Goal: Navigation & Orientation: Understand site structure

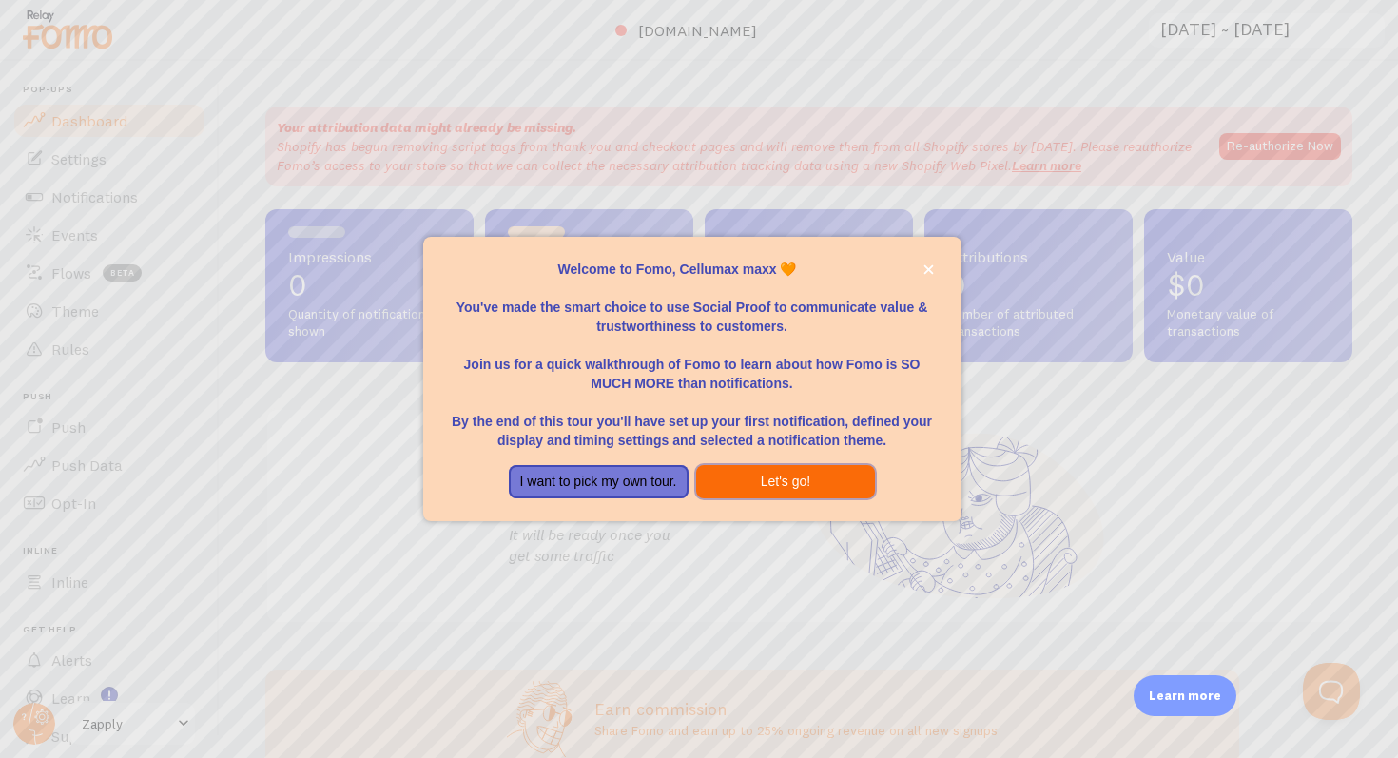
click at [792, 475] on button "Let's go!" at bounding box center [786, 482] width 180 height 34
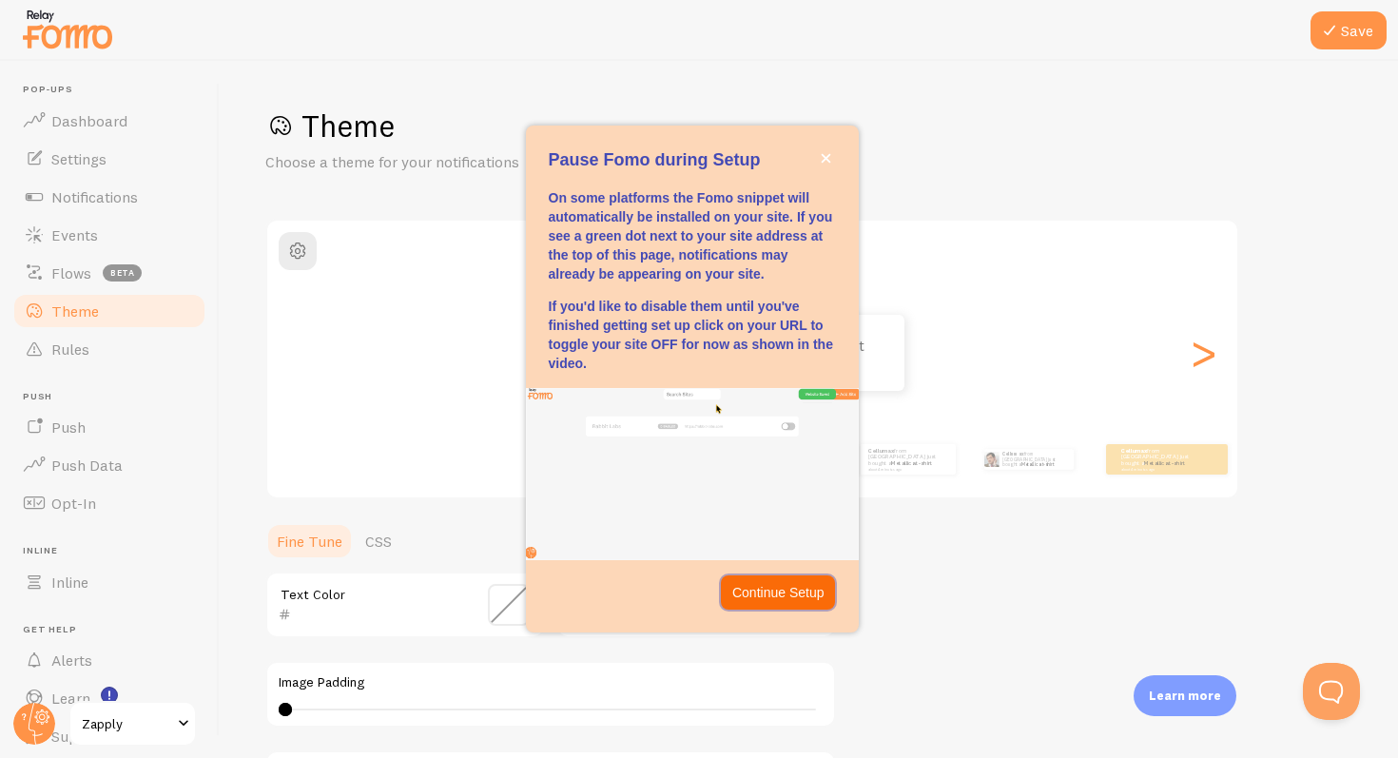
click at [768, 592] on p "Continue Setup" at bounding box center [778, 592] width 92 height 19
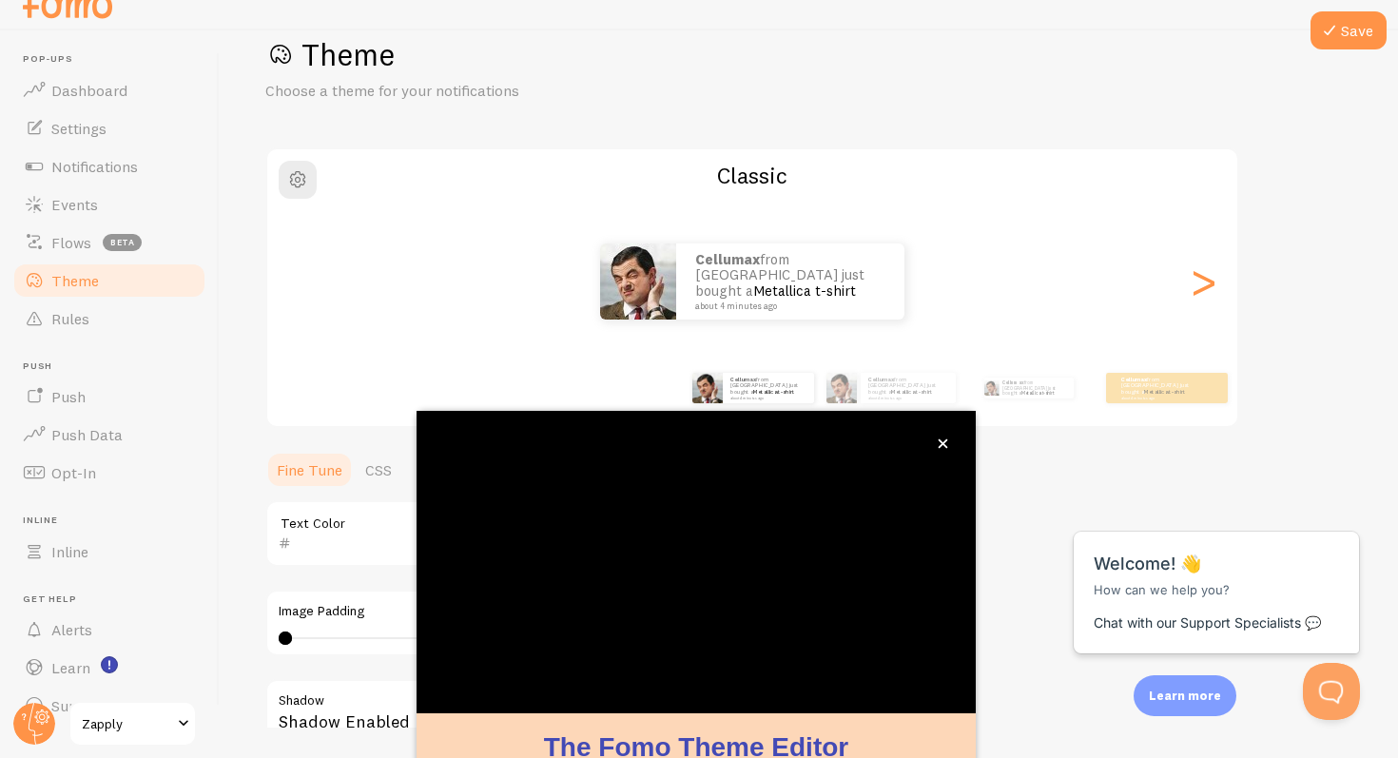
scroll to position [131, 0]
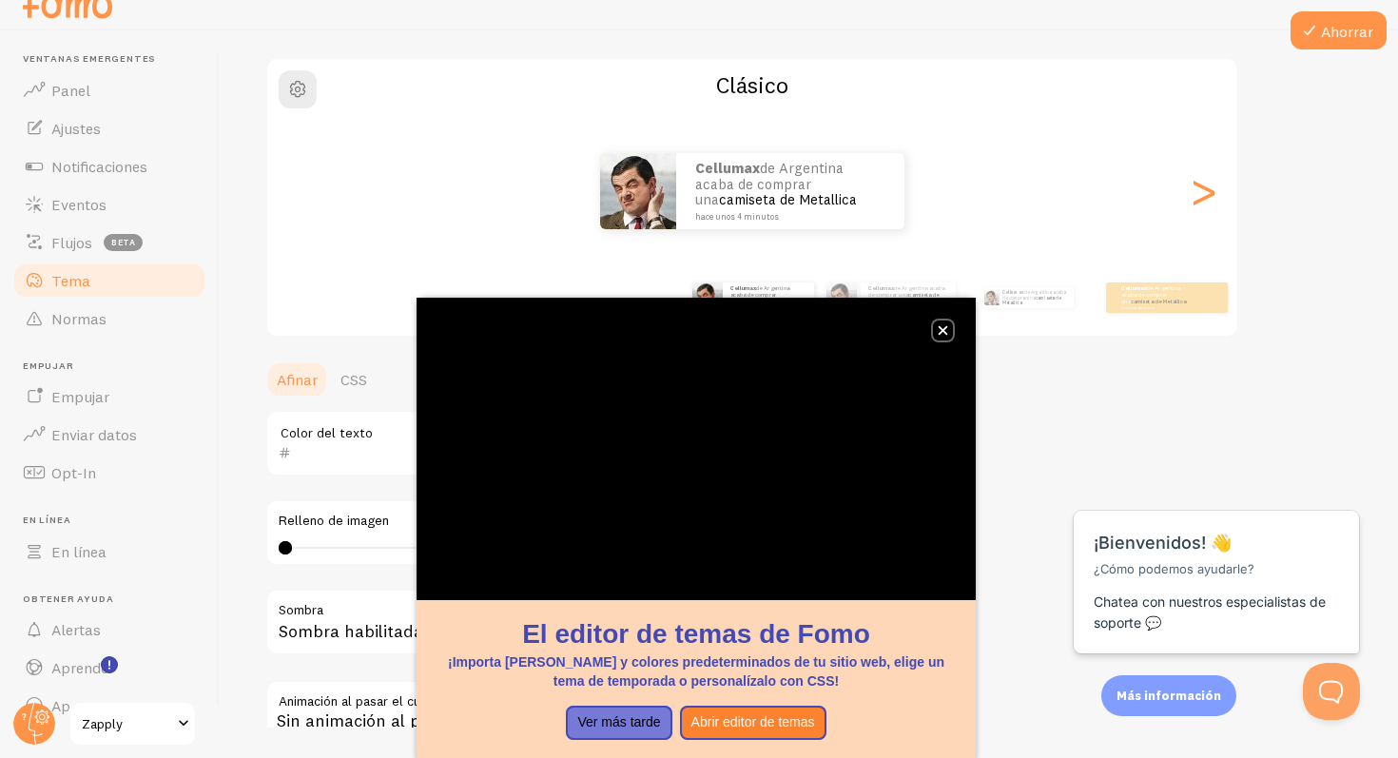
click at [945, 337] on div "El editor de temas de Fomo ¡Importa [PERSON_NAME] y colores predeterminados de …" at bounding box center [696, 530] width 559 height 465
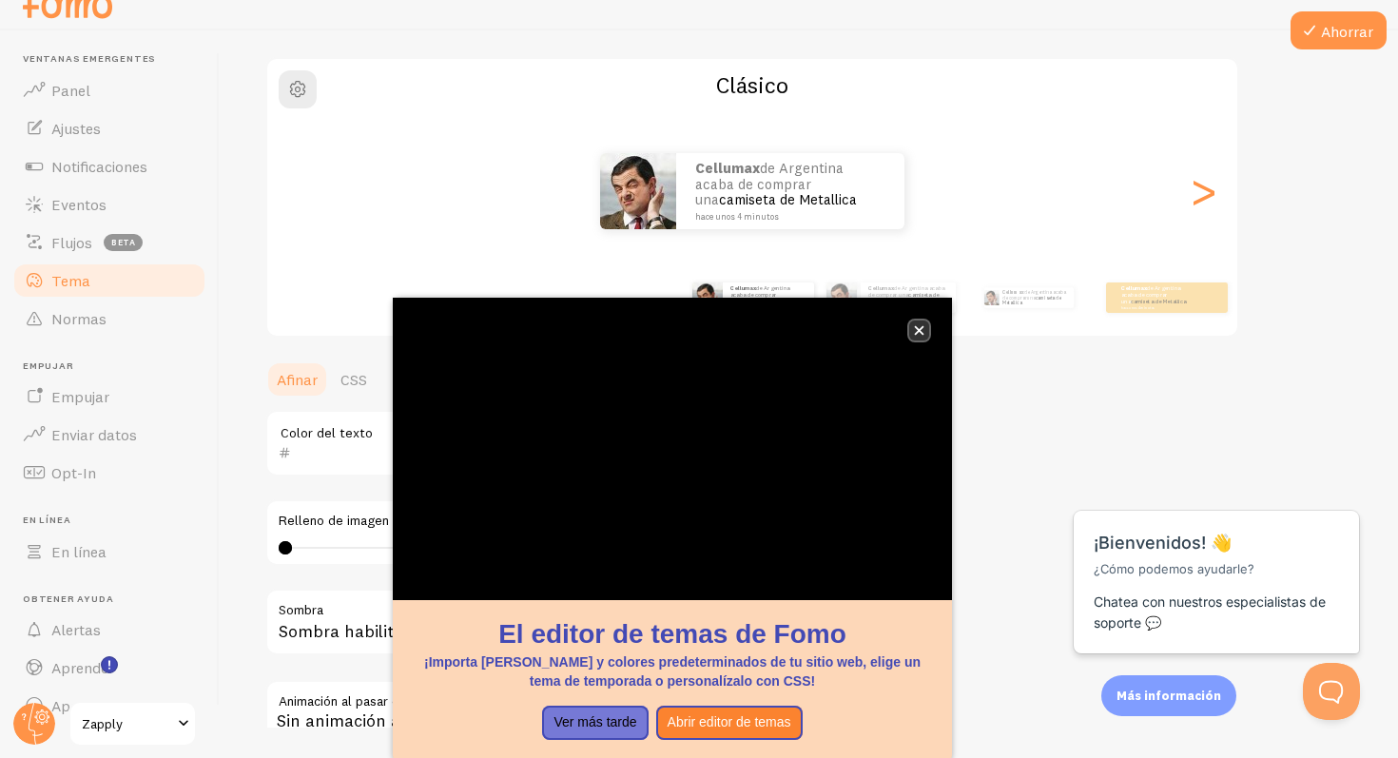
click at [914, 330] on icon "cerca," at bounding box center [919, 330] width 10 height 10
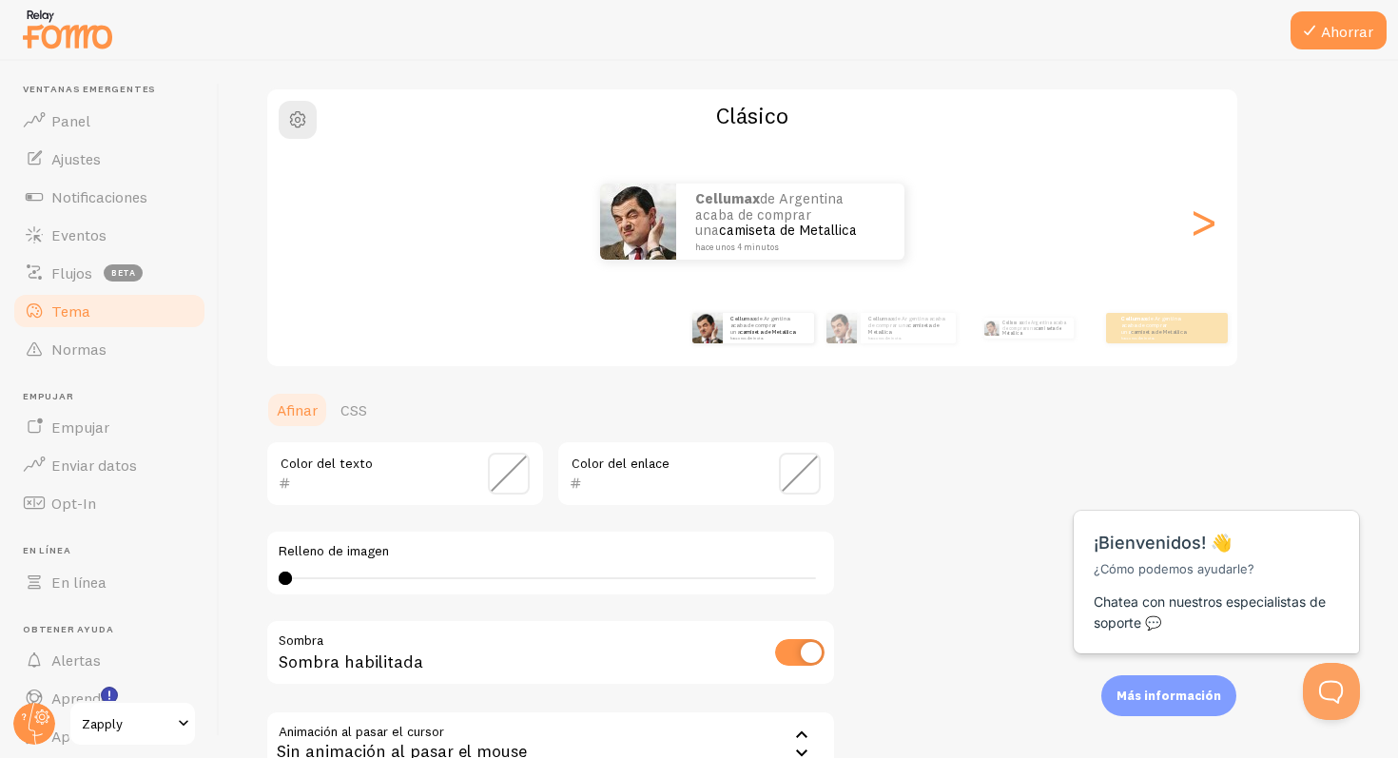
scroll to position [184, 0]
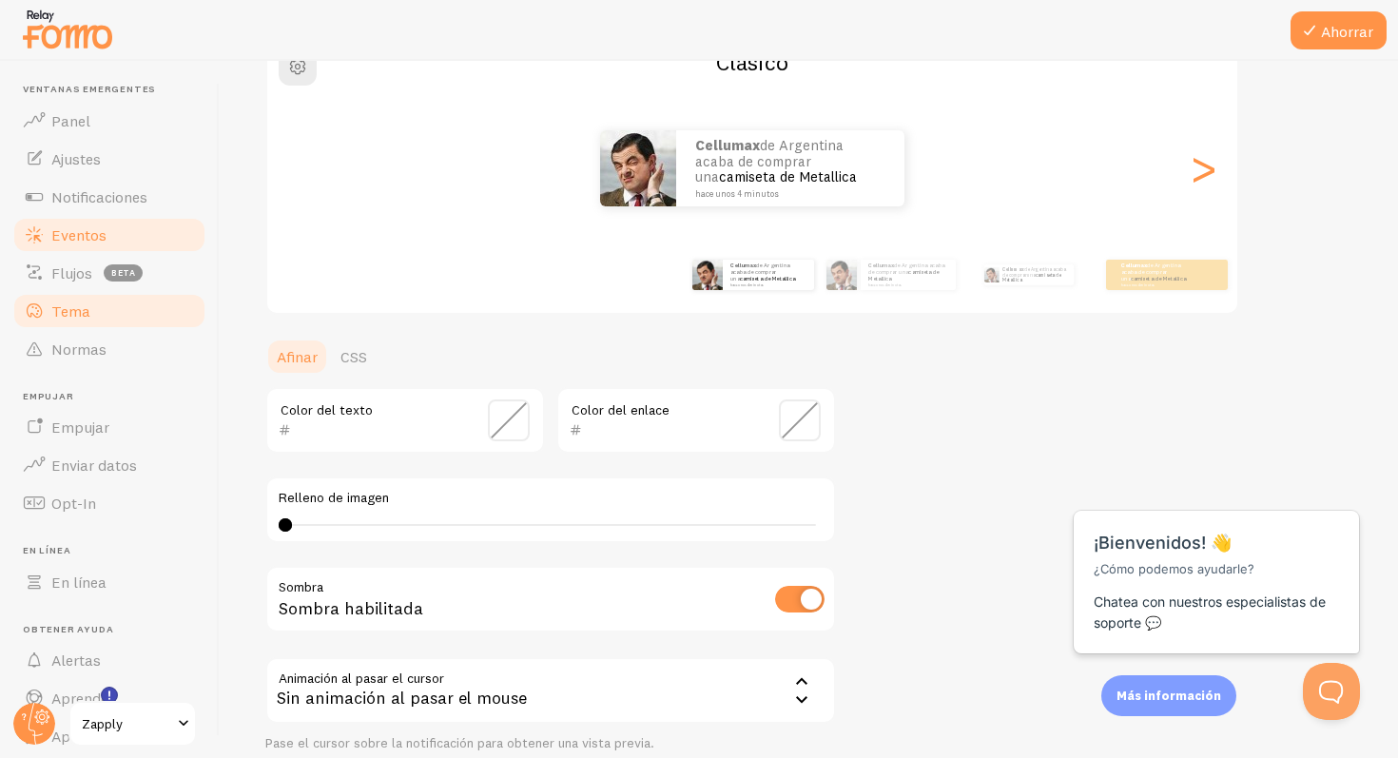
click at [95, 245] on link "Eventos" at bounding box center [109, 235] width 196 height 38
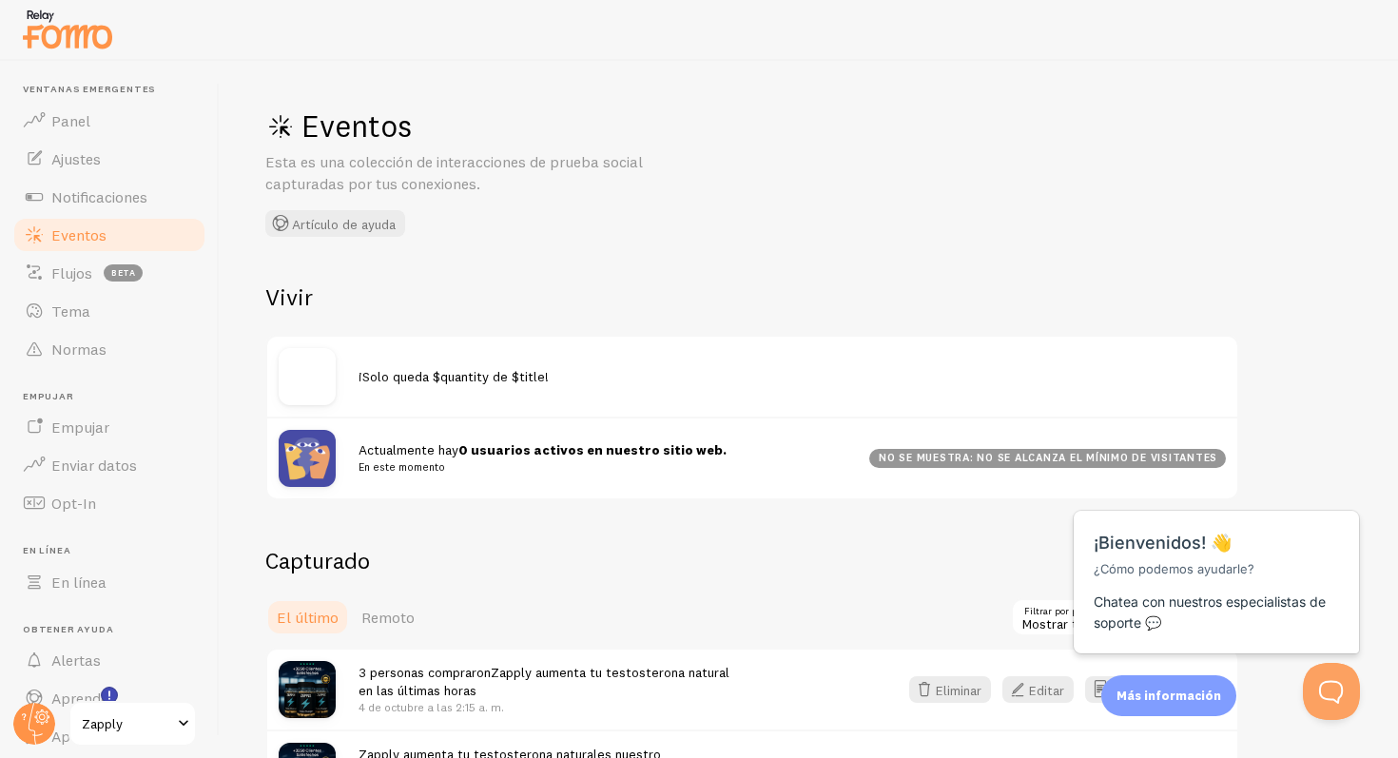
click at [439, 374] on font "¡Solo queda $quantity de $title!" at bounding box center [454, 376] width 190 height 17
click at [313, 374] on img at bounding box center [307, 376] width 57 height 57
click at [302, 375] on img at bounding box center [307, 376] width 57 height 57
click at [449, 448] on font "Actualmente hay" at bounding box center [409, 449] width 100 height 17
click at [967, 456] on font "No se muestra: no se alcanza el mínimo de visitantes" at bounding box center [1048, 457] width 339 height 13
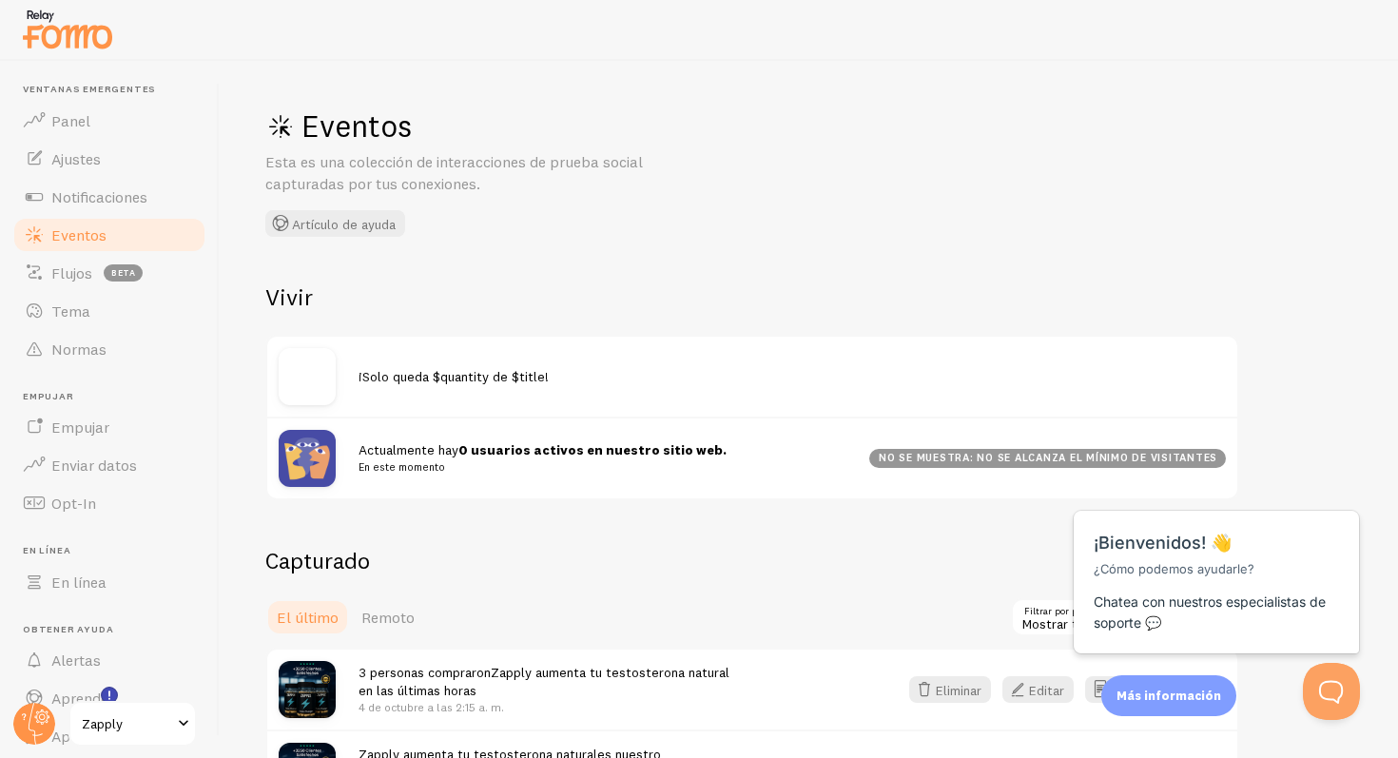
scroll to position [65, 0]
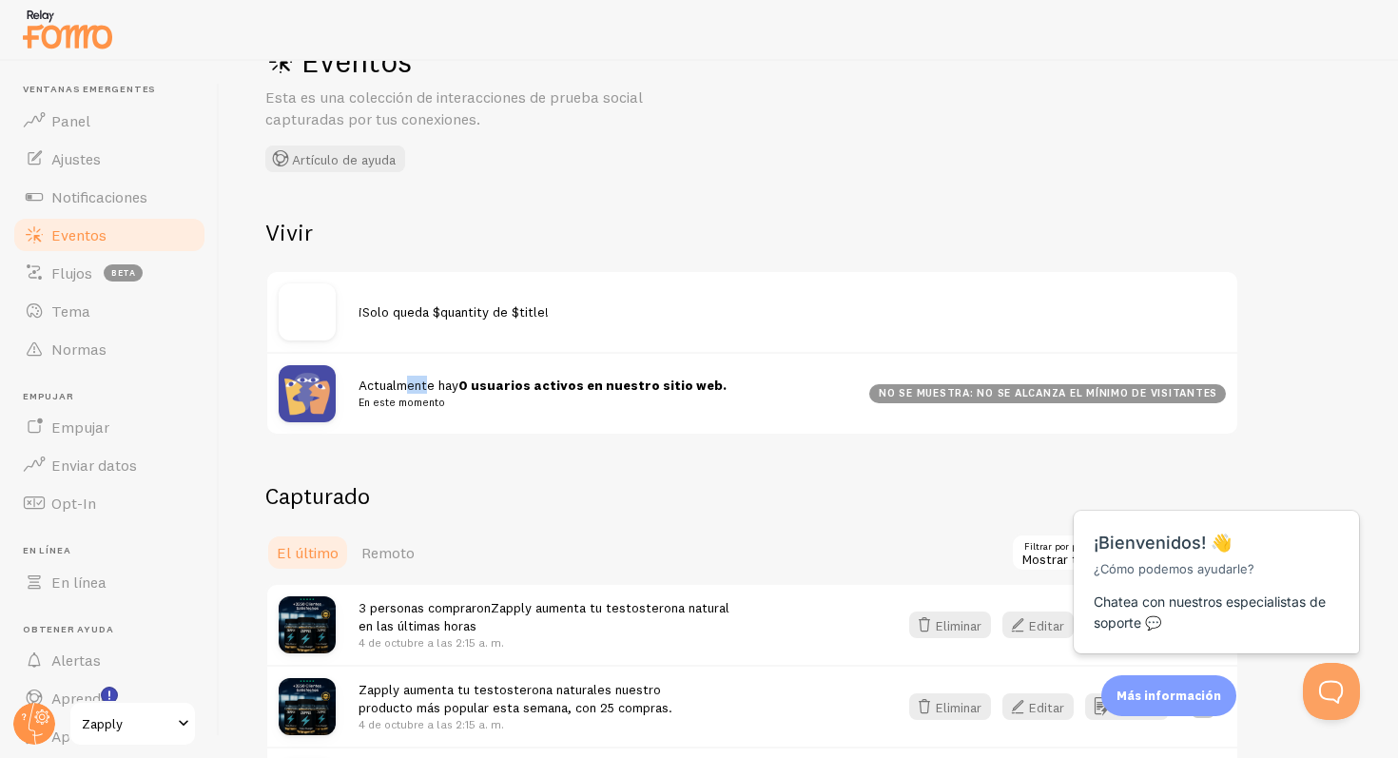
drag, startPoint x: 428, startPoint y: 391, endPoint x: 408, endPoint y: 391, distance: 20.0
click at [408, 391] on font "Actualmente hay" at bounding box center [409, 385] width 100 height 17
drag, startPoint x: 408, startPoint y: 391, endPoint x: 491, endPoint y: 391, distance: 82.7
click at [491, 391] on font "Actualmente hay 0 usuarios activos en nuestro sitio web." at bounding box center [543, 385] width 368 height 17
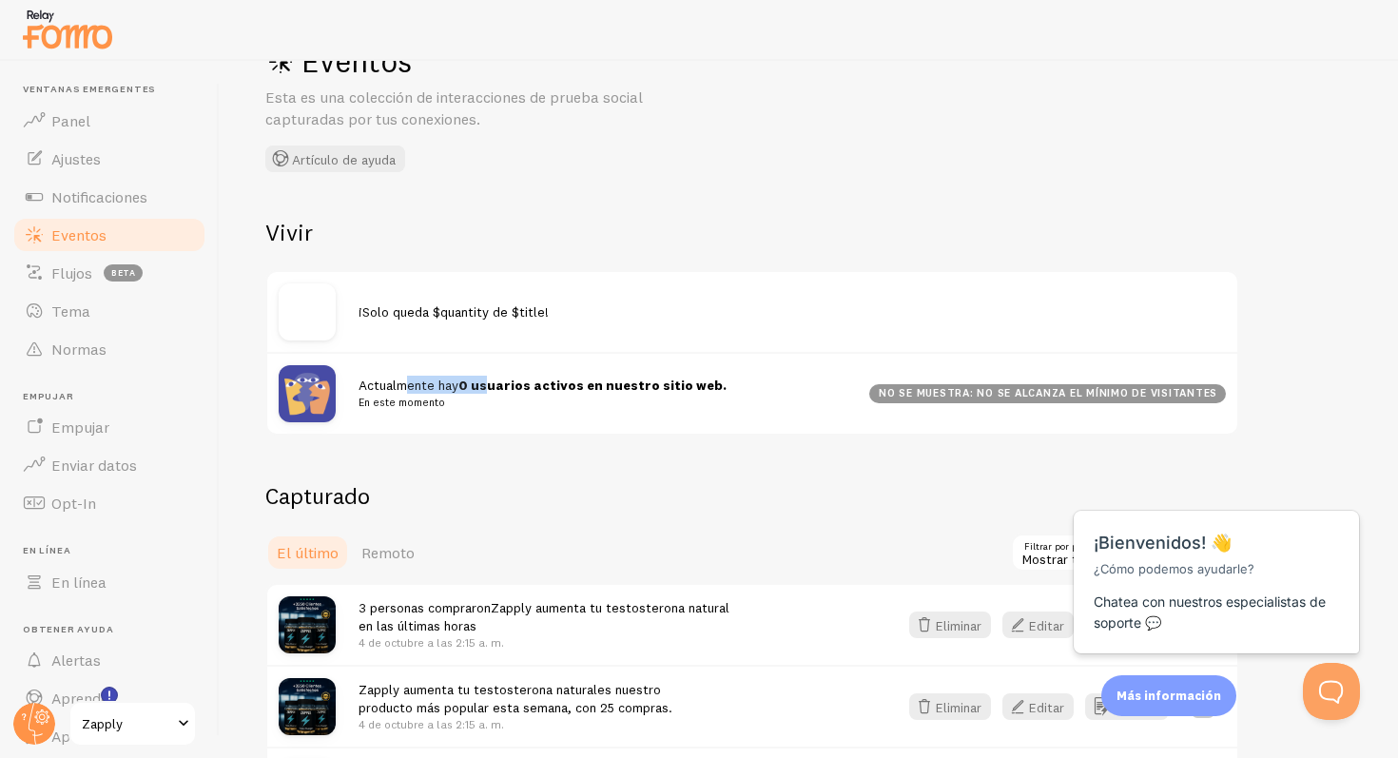
click at [491, 391] on font "0 usuarios activos en nuestro sitio web." at bounding box center [592, 385] width 268 height 17
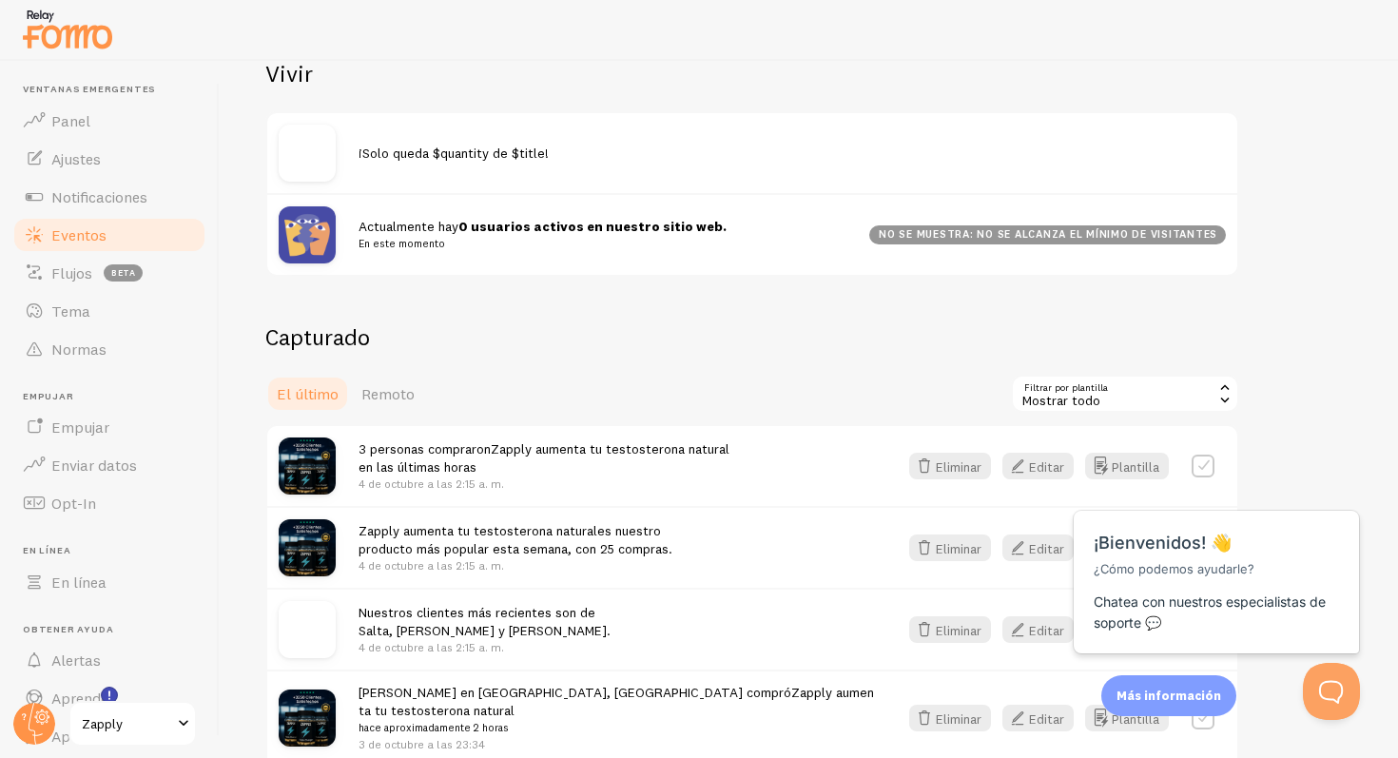
scroll to position [0, 0]
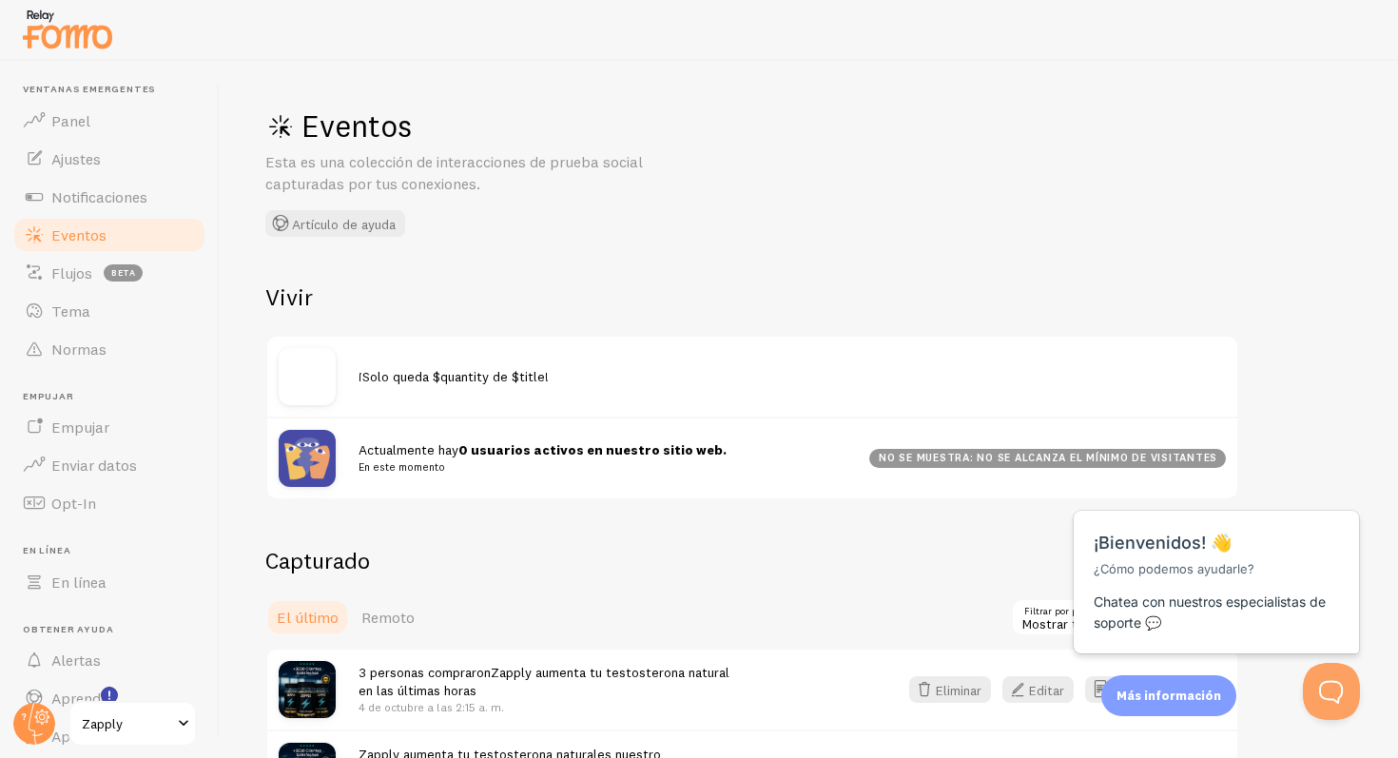
click at [291, 456] on img at bounding box center [307, 458] width 57 height 57
drag, startPoint x: 320, startPoint y: 158, endPoint x: 435, endPoint y: 159, distance: 115.1
click at [435, 159] on font "Esta es una colección de interacciones de prueba social capturadas por tus cone…" at bounding box center [454, 172] width 378 height 41
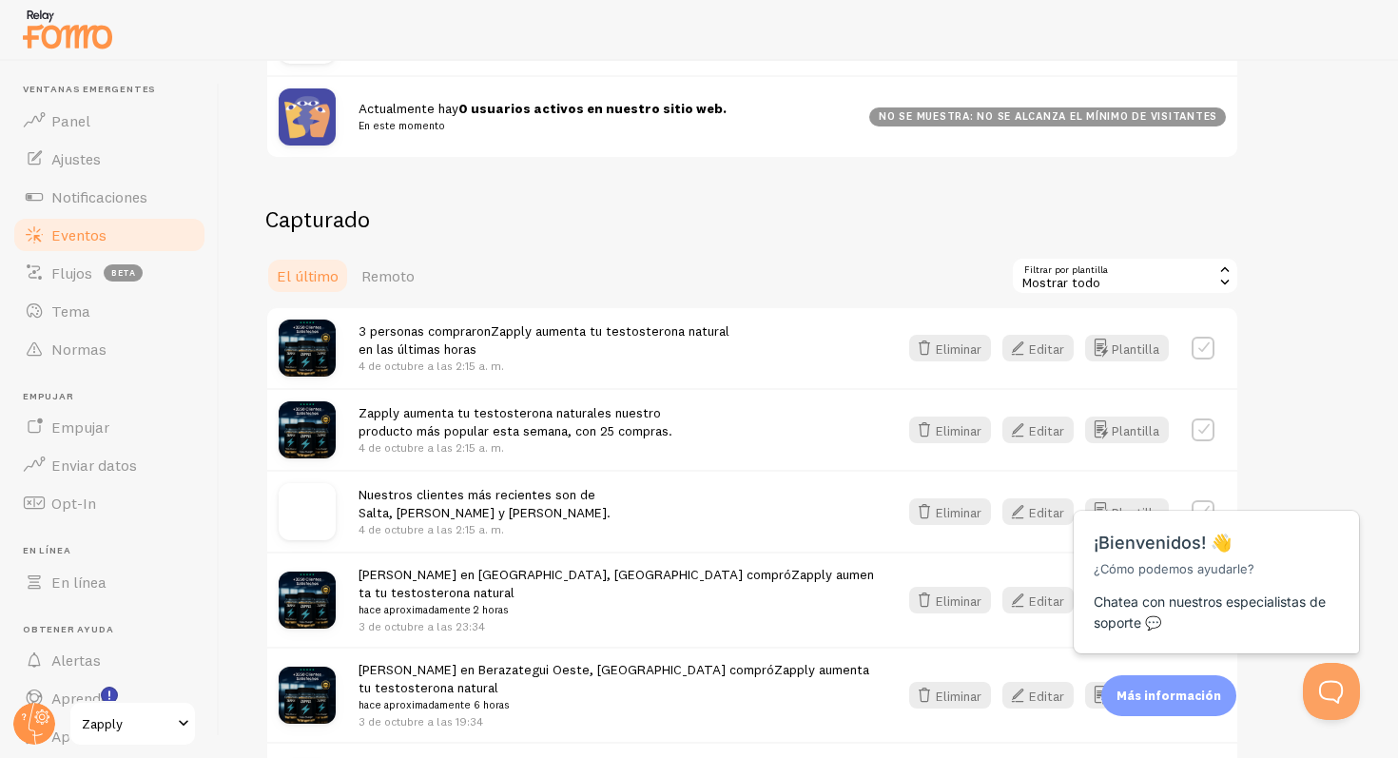
scroll to position [199, 0]
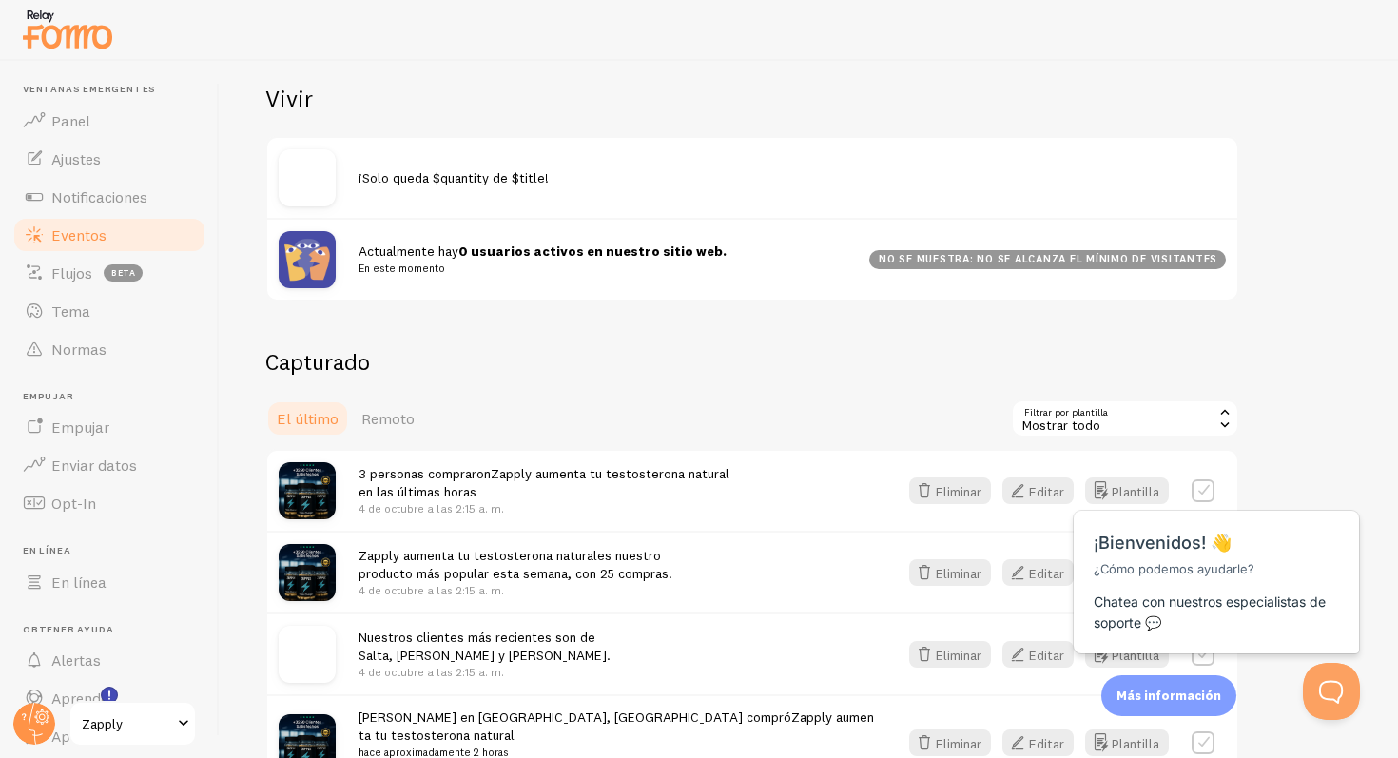
click at [412, 495] on font "en las últimas horas" at bounding box center [418, 491] width 118 height 17
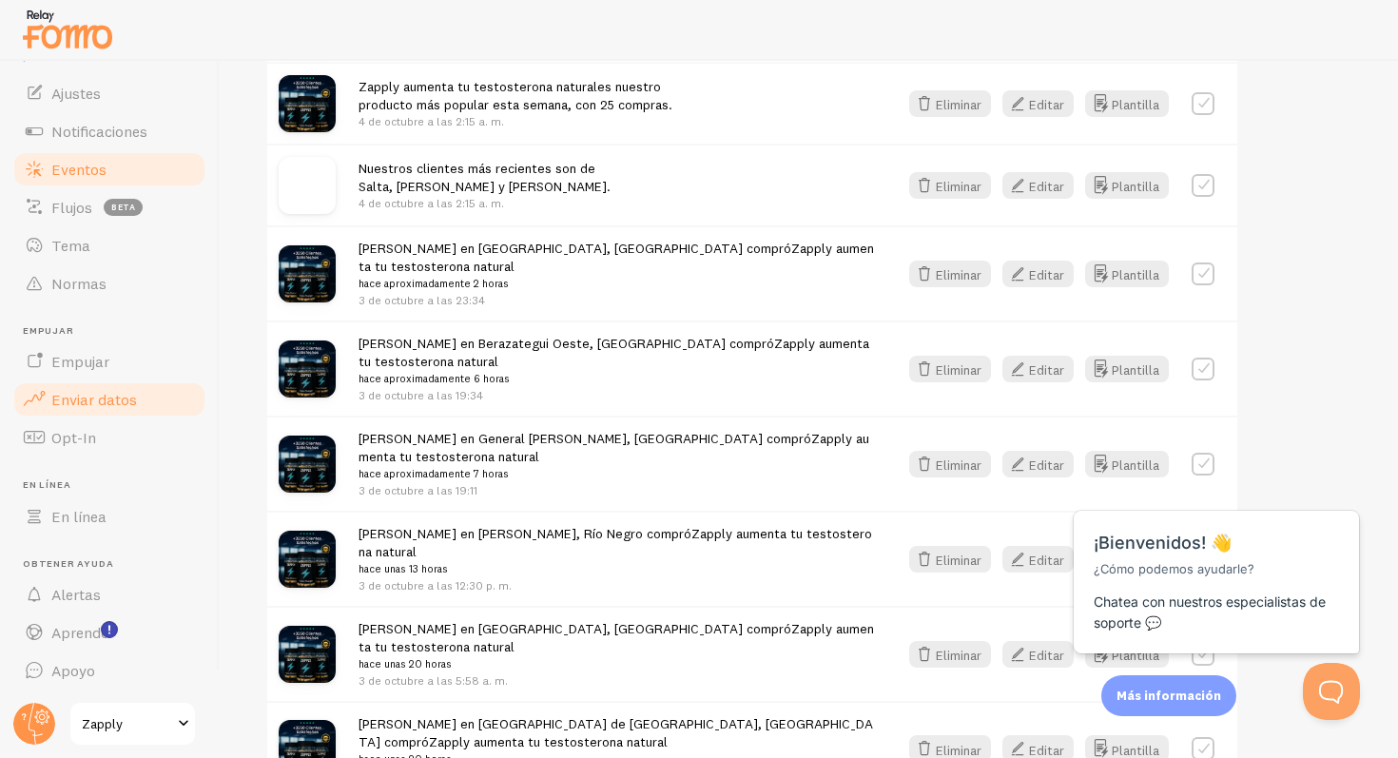
scroll to position [0, 0]
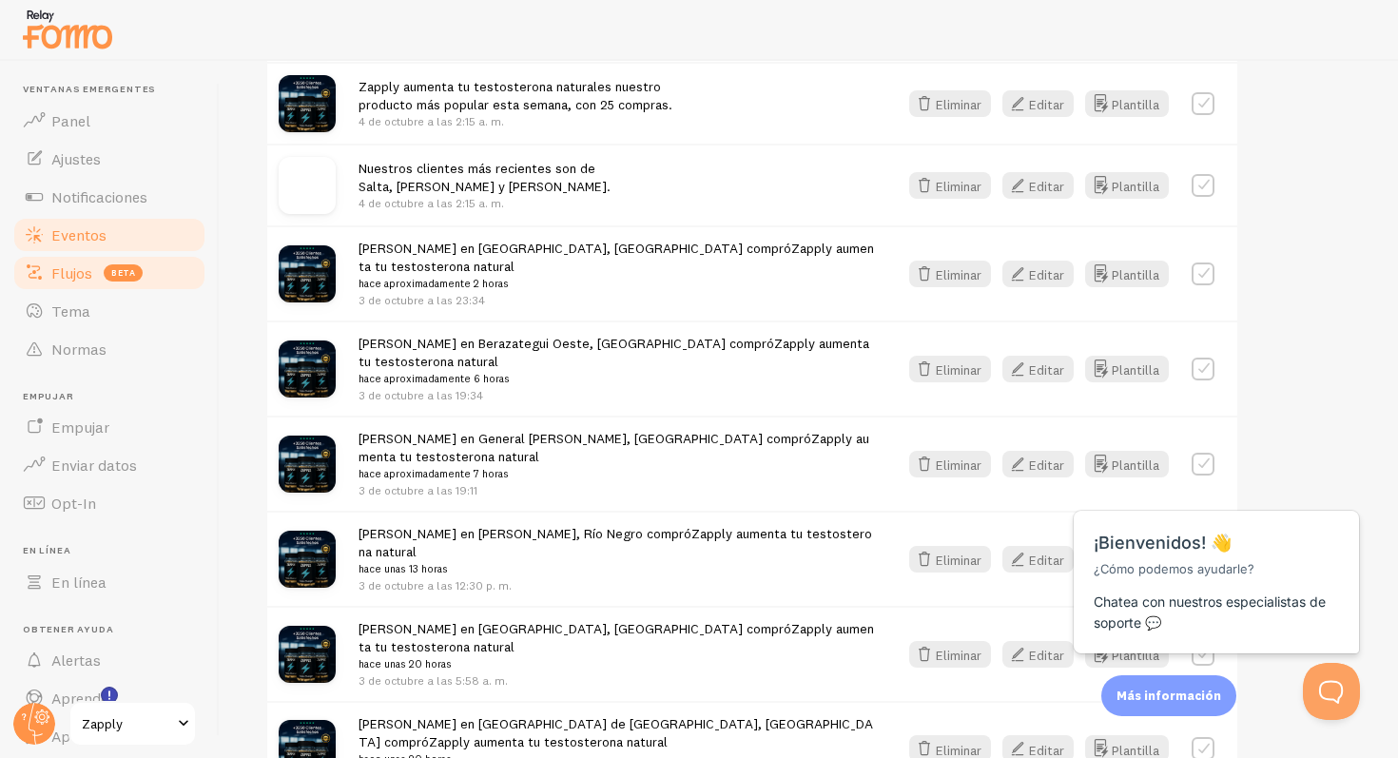
click at [82, 262] on link "Flujos beta" at bounding box center [109, 273] width 196 height 38
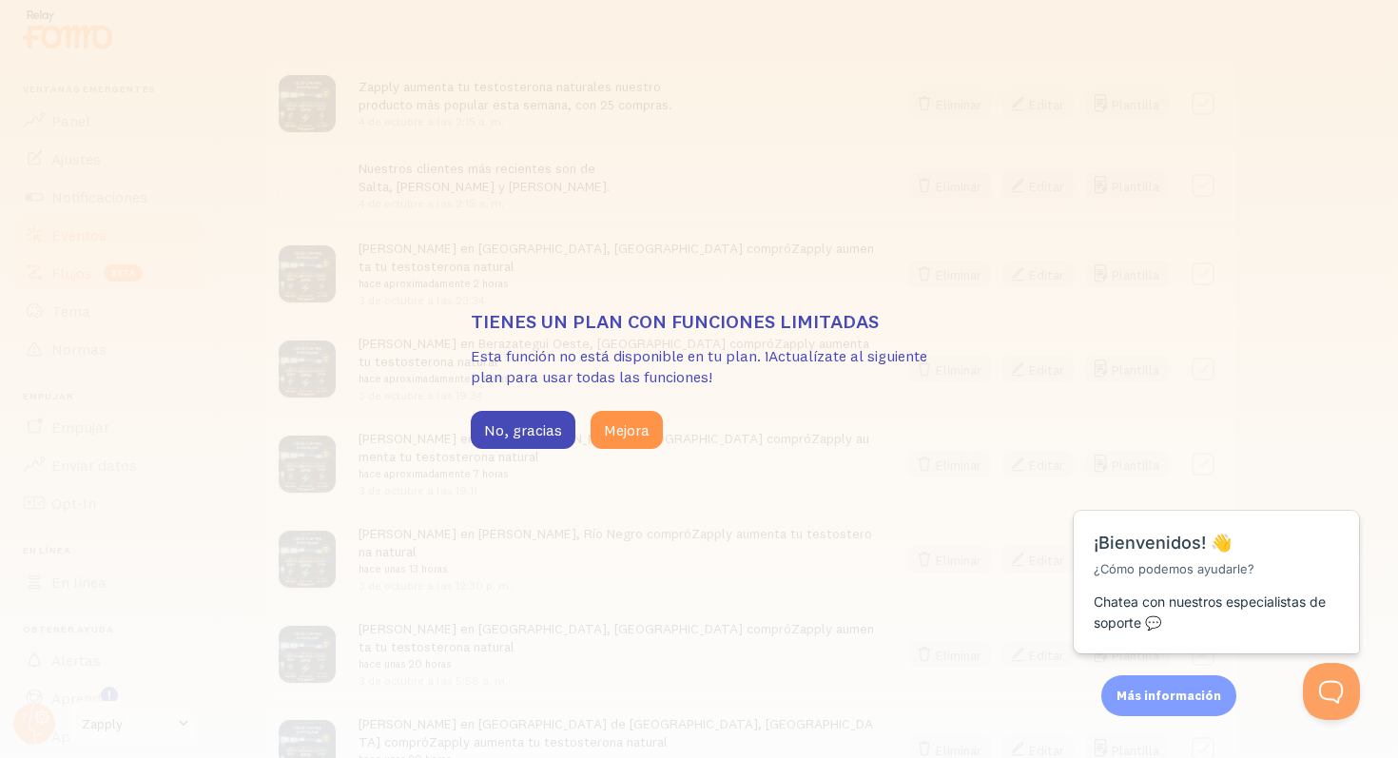
click at [82, 262] on div "Tienes un plan con funciones limitadas Esta función no está disponible en tu pl…" at bounding box center [699, 379] width 1398 height 758
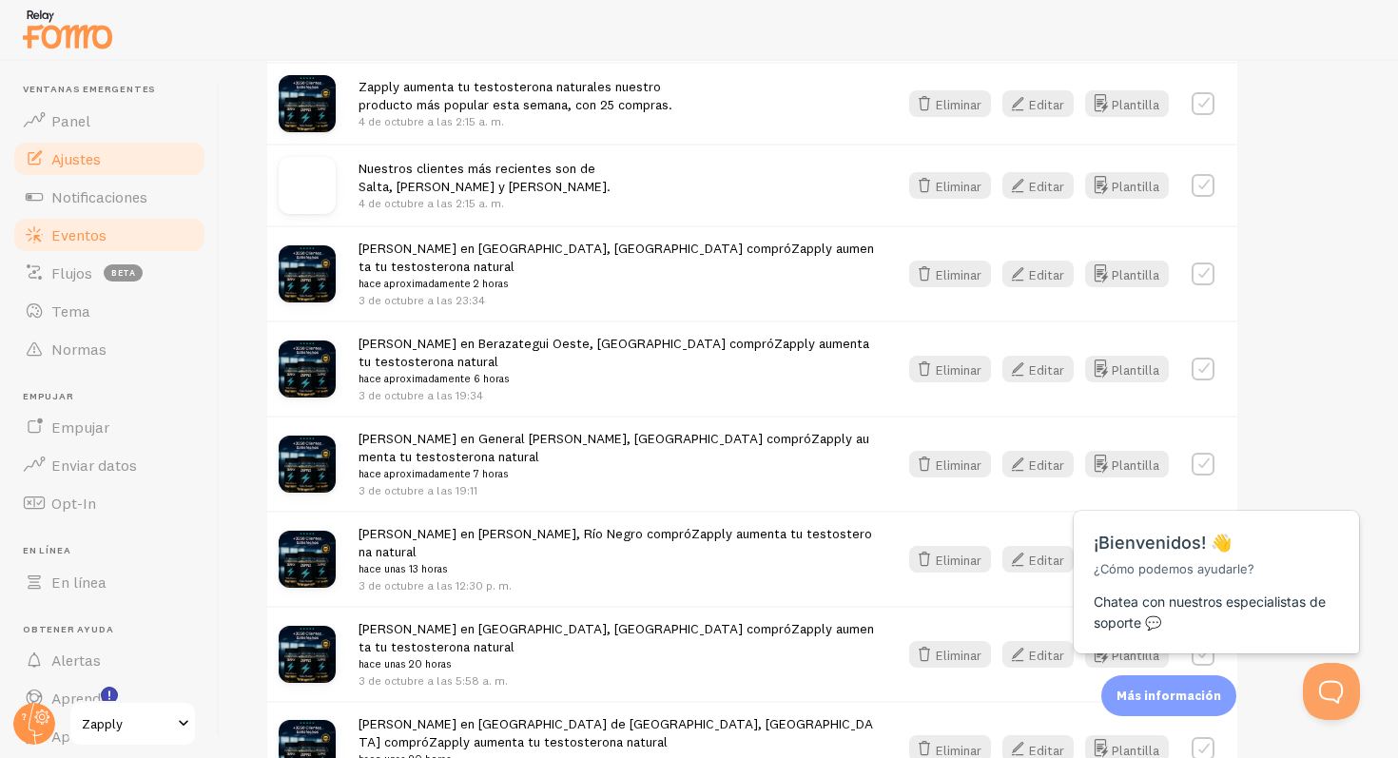
click at [83, 173] on link "Ajustes" at bounding box center [109, 159] width 196 height 38
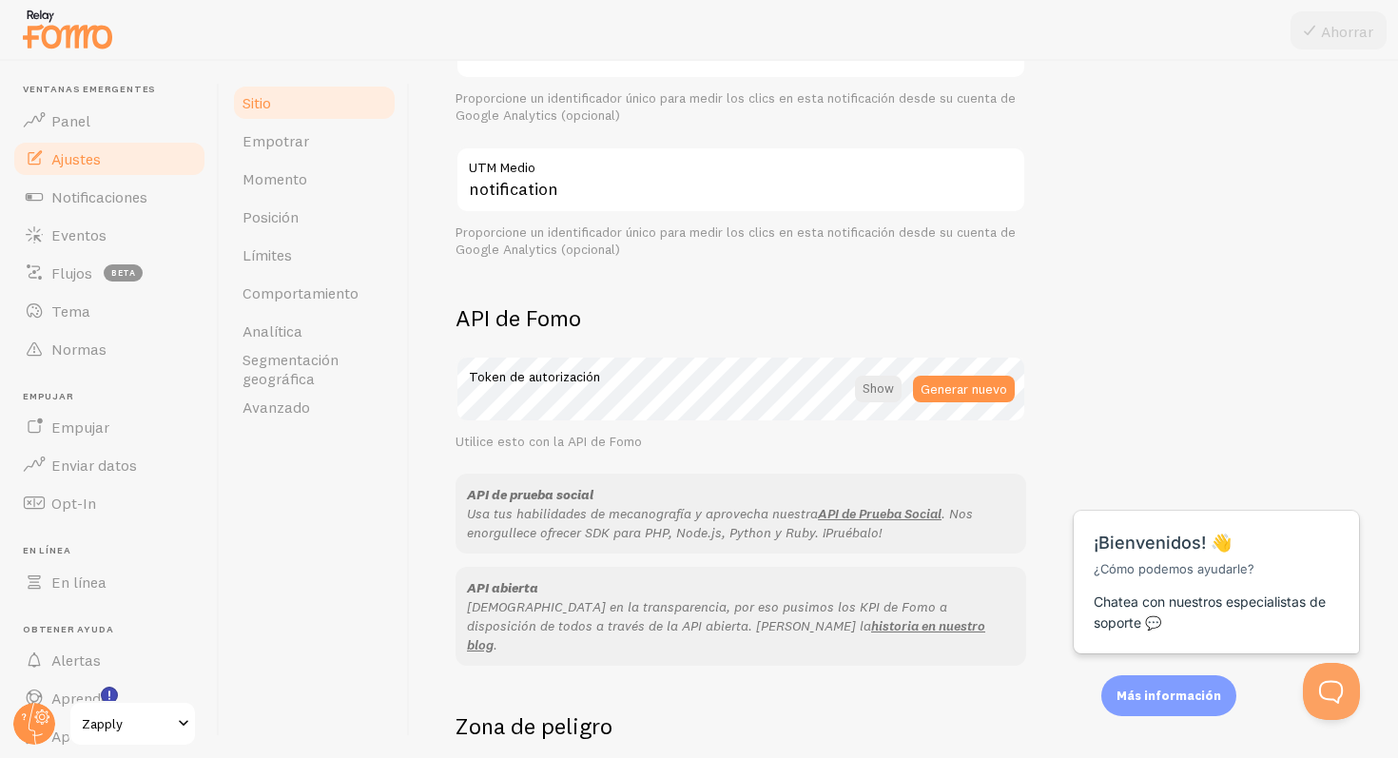
scroll to position [1053, 0]
